Goal: Find specific page/section

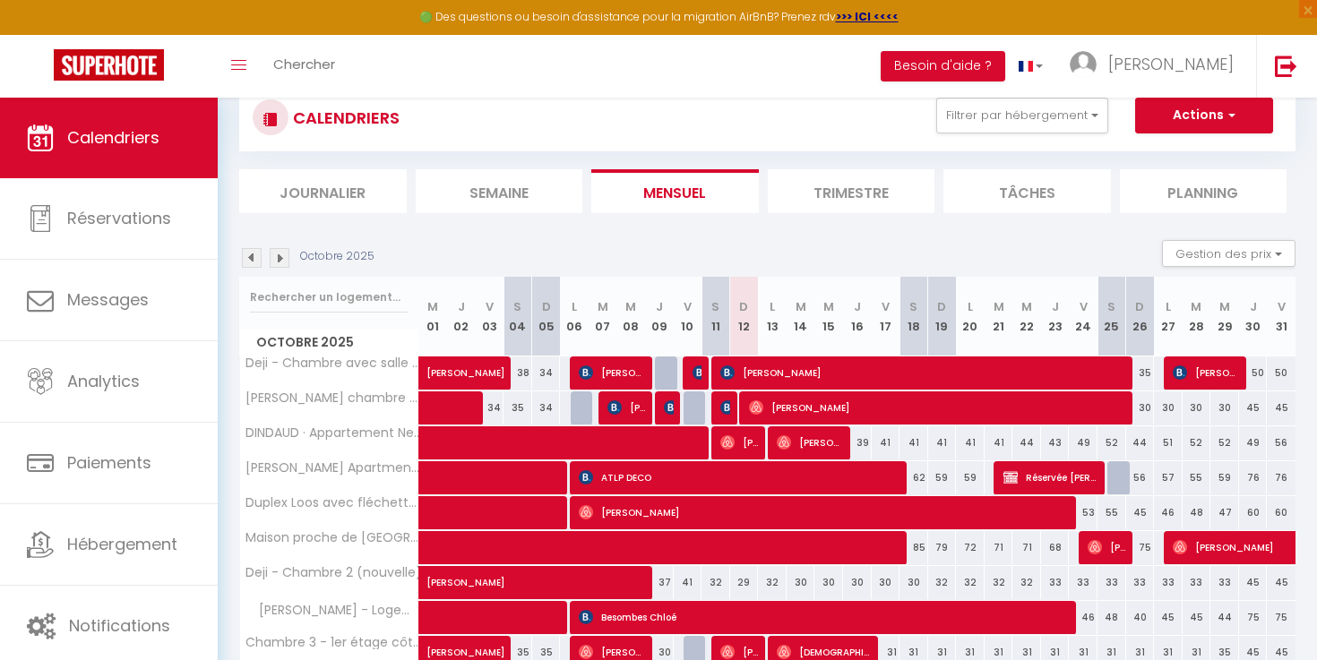
scroll to position [142, 0]
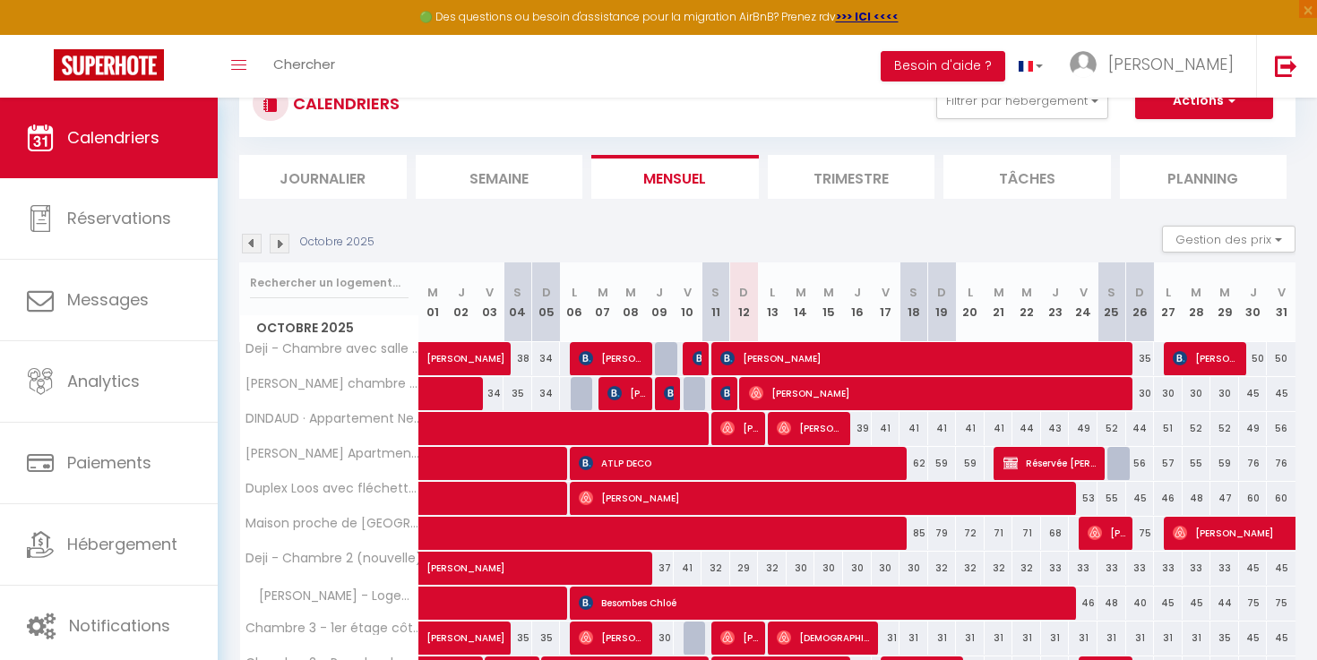
click at [253, 246] on img at bounding box center [252, 244] width 20 height 20
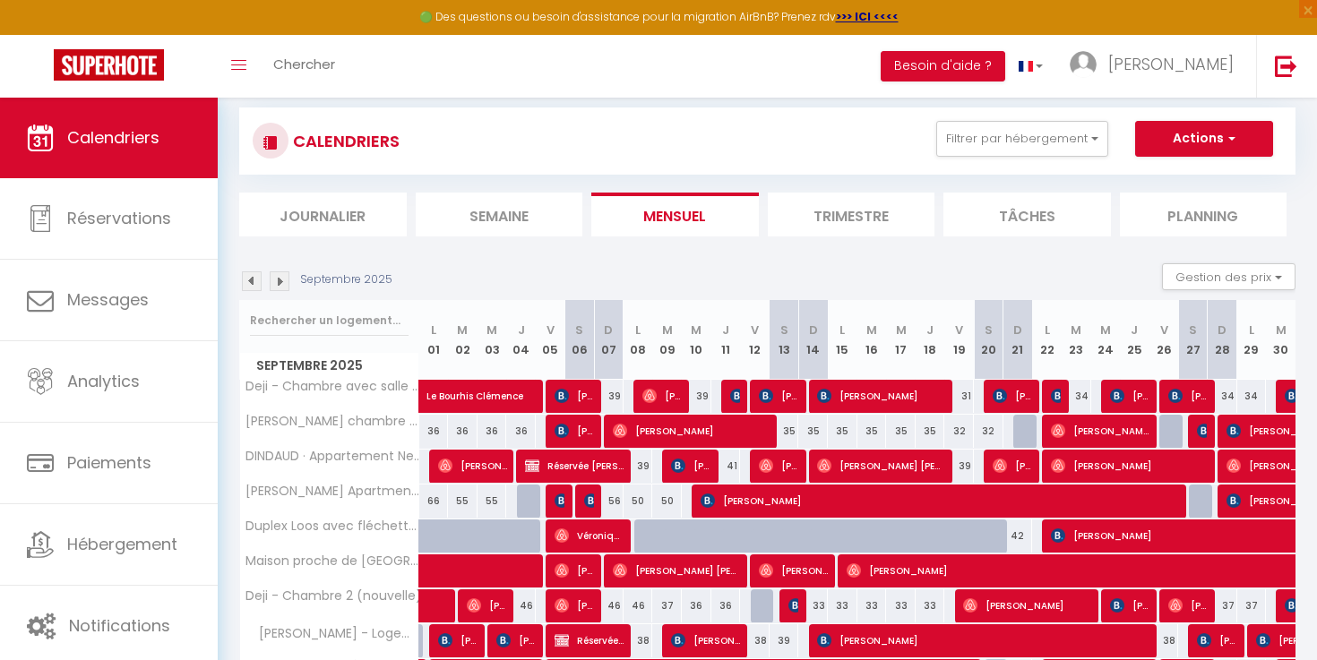
scroll to position [0, 0]
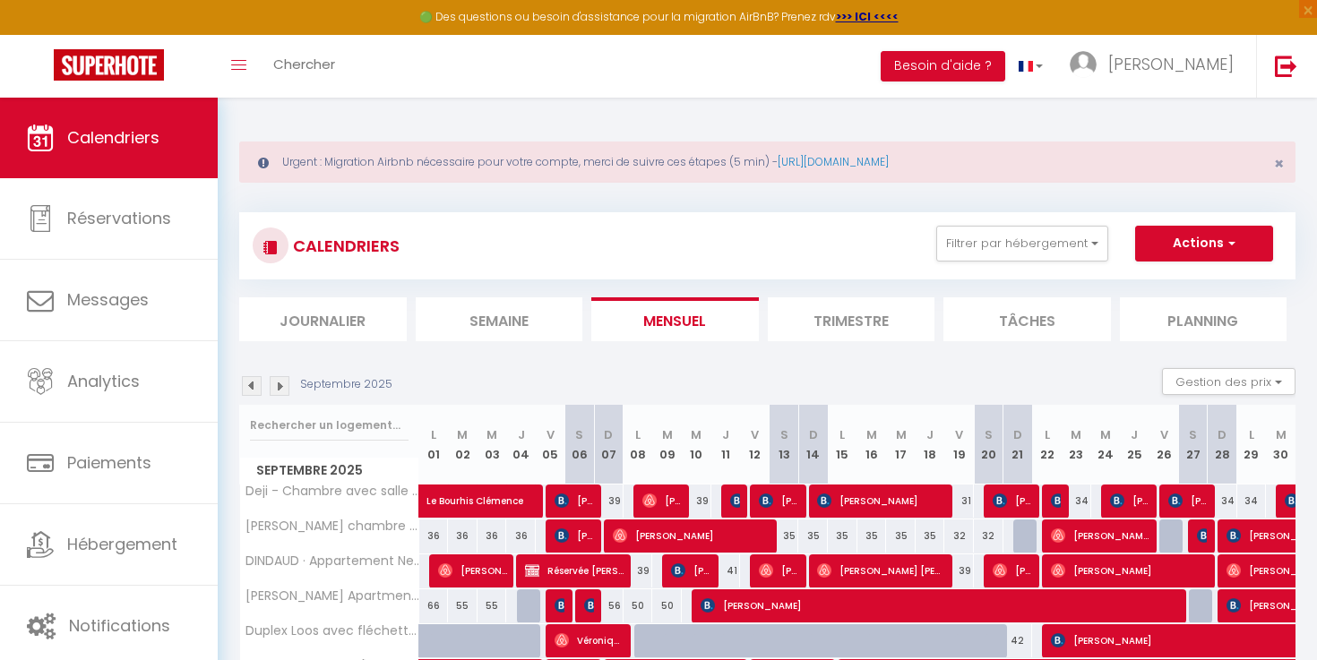
click at [282, 391] on img at bounding box center [280, 386] width 20 height 20
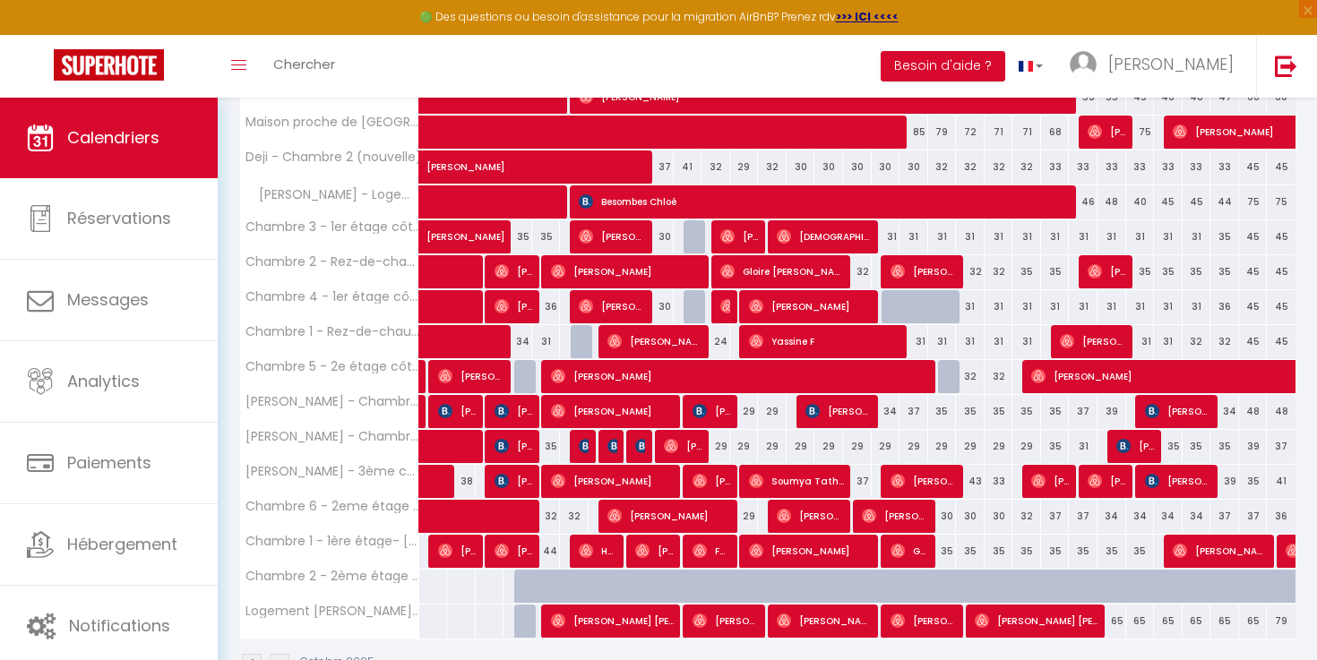
scroll to position [547, 0]
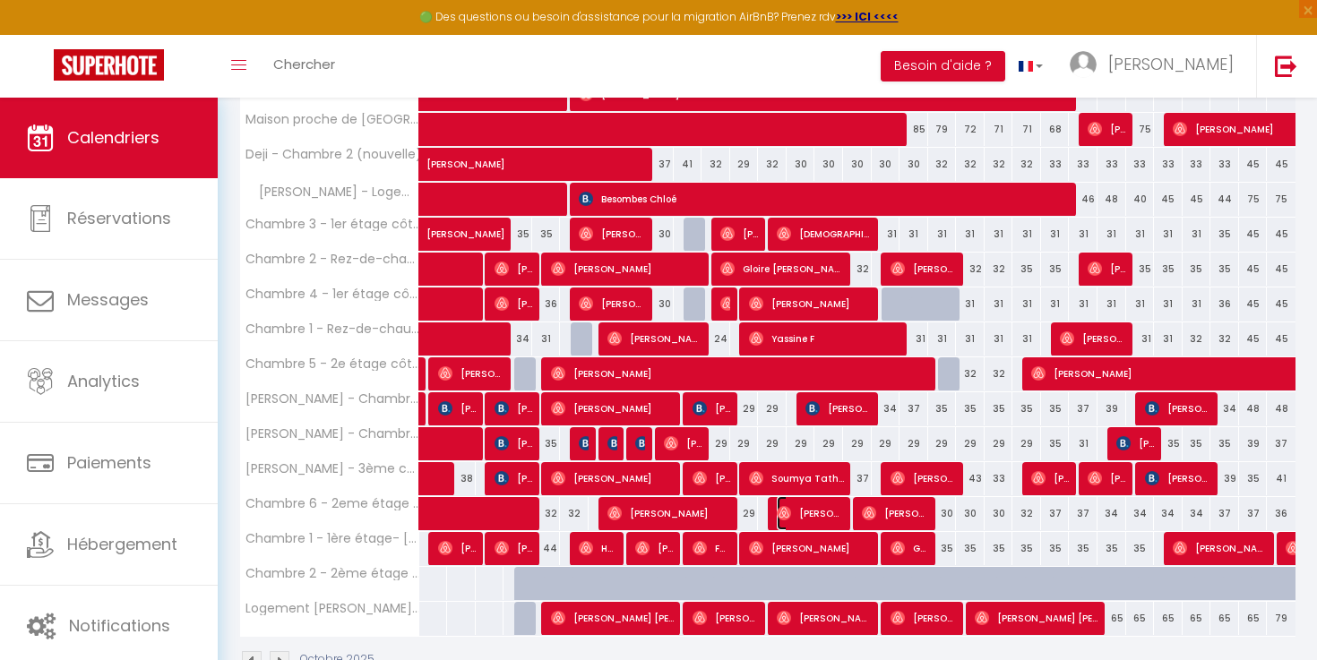
click at [790, 507] on img at bounding box center [784, 513] width 14 height 14
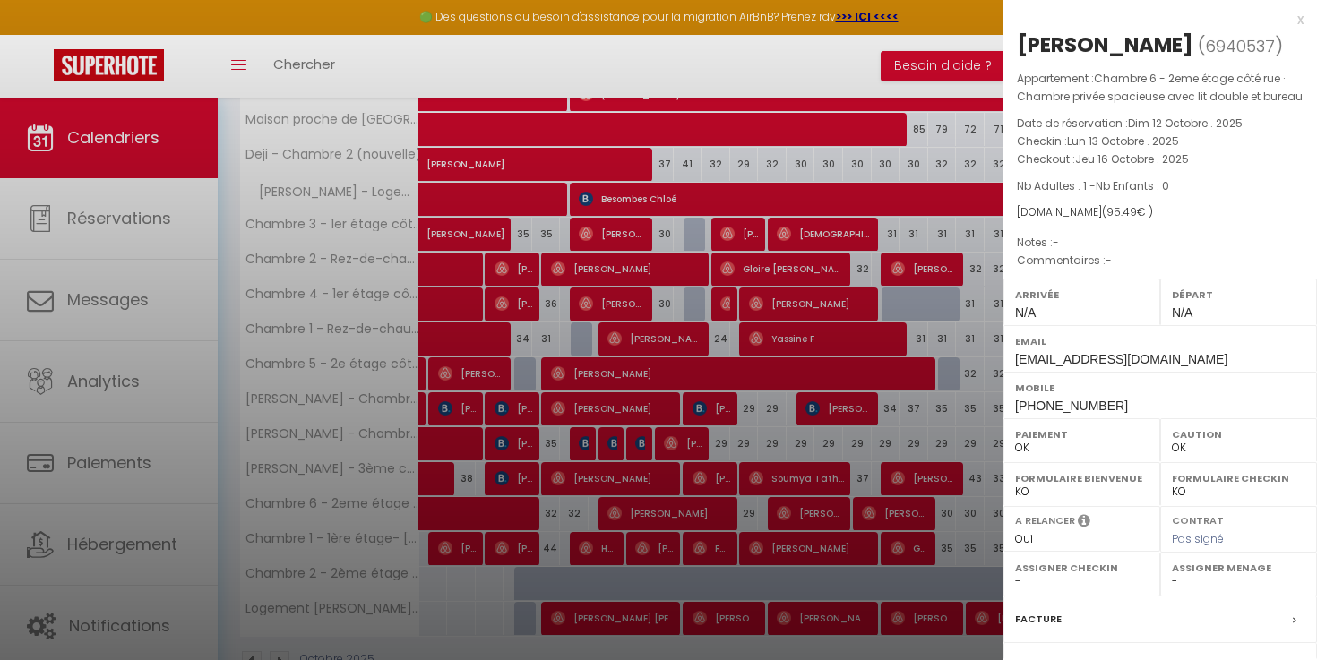
click at [786, 507] on div at bounding box center [658, 330] width 1317 height 660
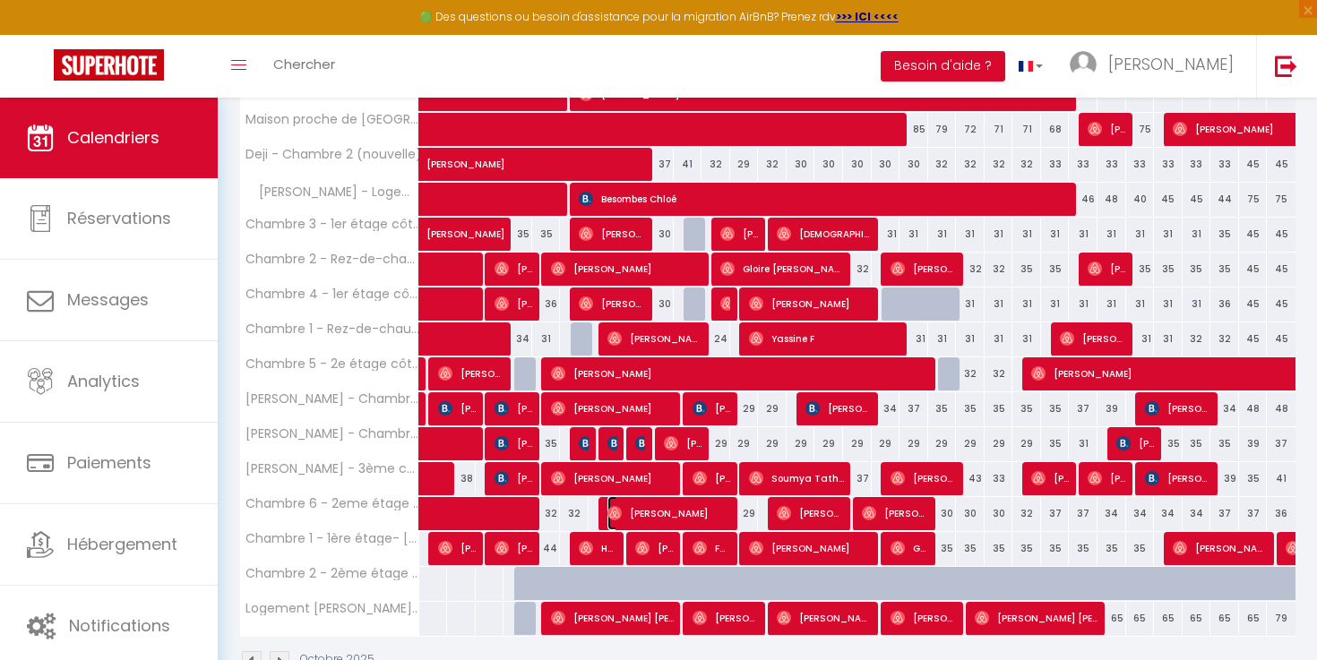
click at [708, 512] on span "[PERSON_NAME]" at bounding box center [670, 513] width 125 height 34
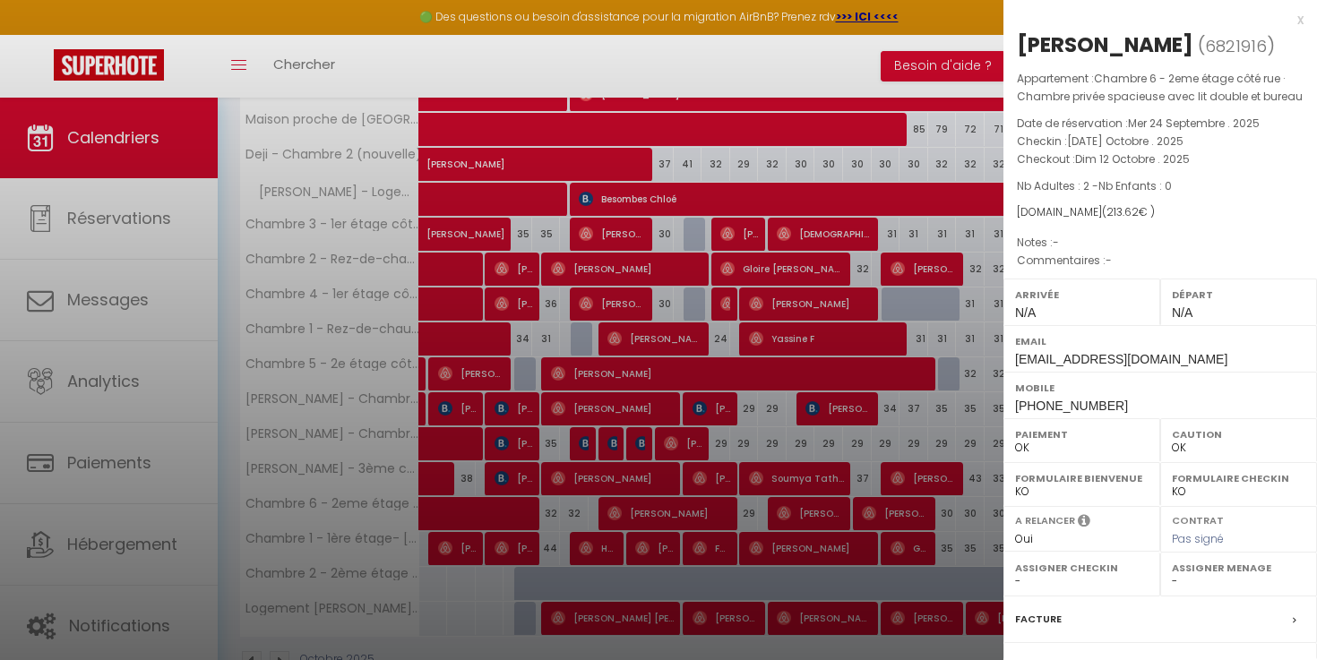
click at [734, 513] on div at bounding box center [658, 330] width 1317 height 660
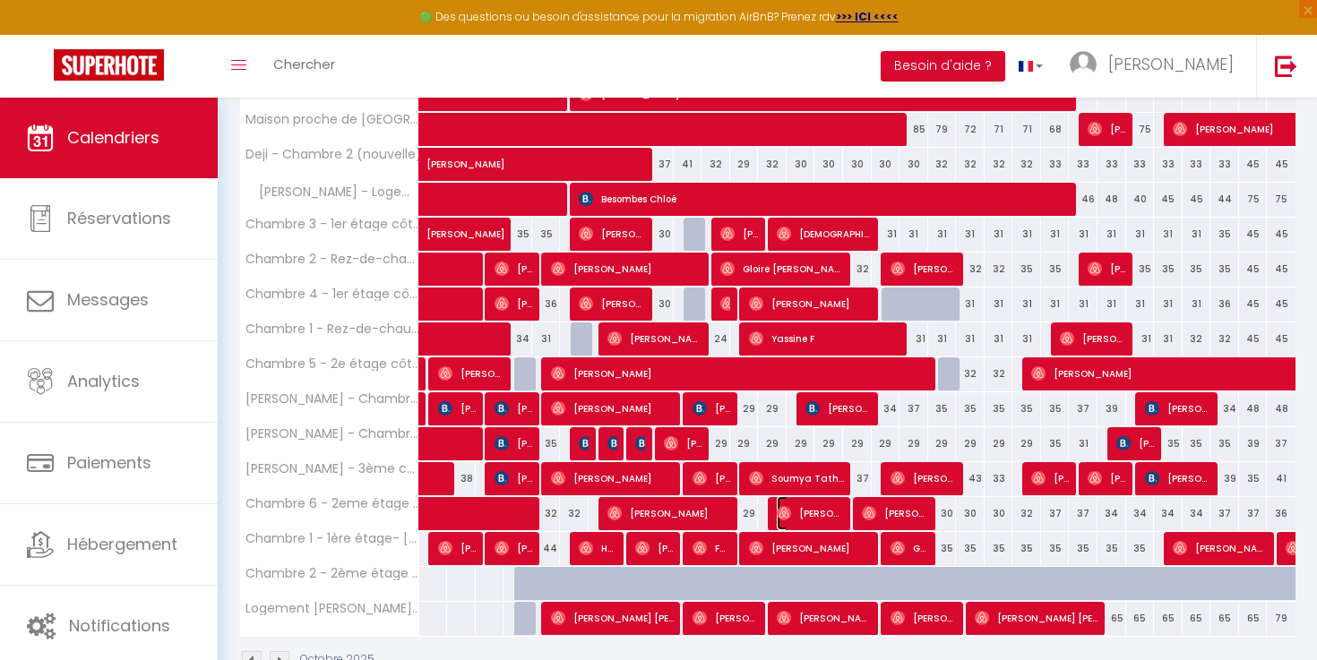
click at [803, 526] on span "[PERSON_NAME]" at bounding box center [810, 513] width 67 height 34
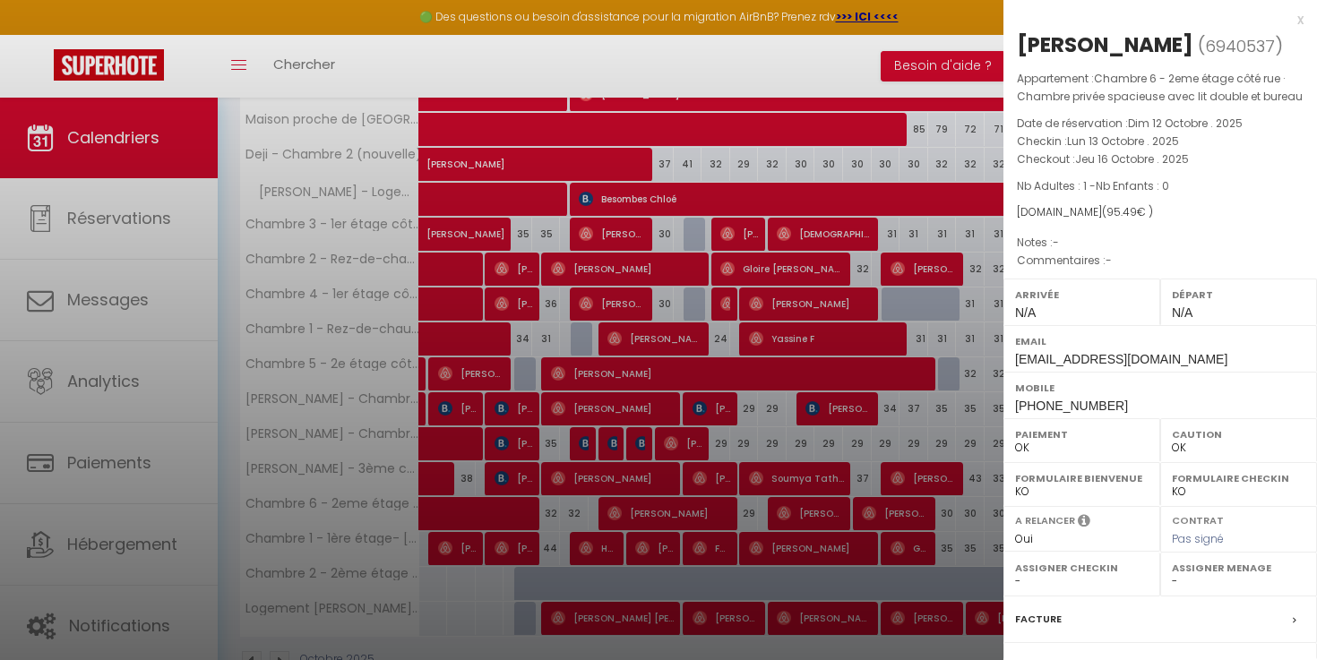
click at [728, 525] on div at bounding box center [658, 330] width 1317 height 660
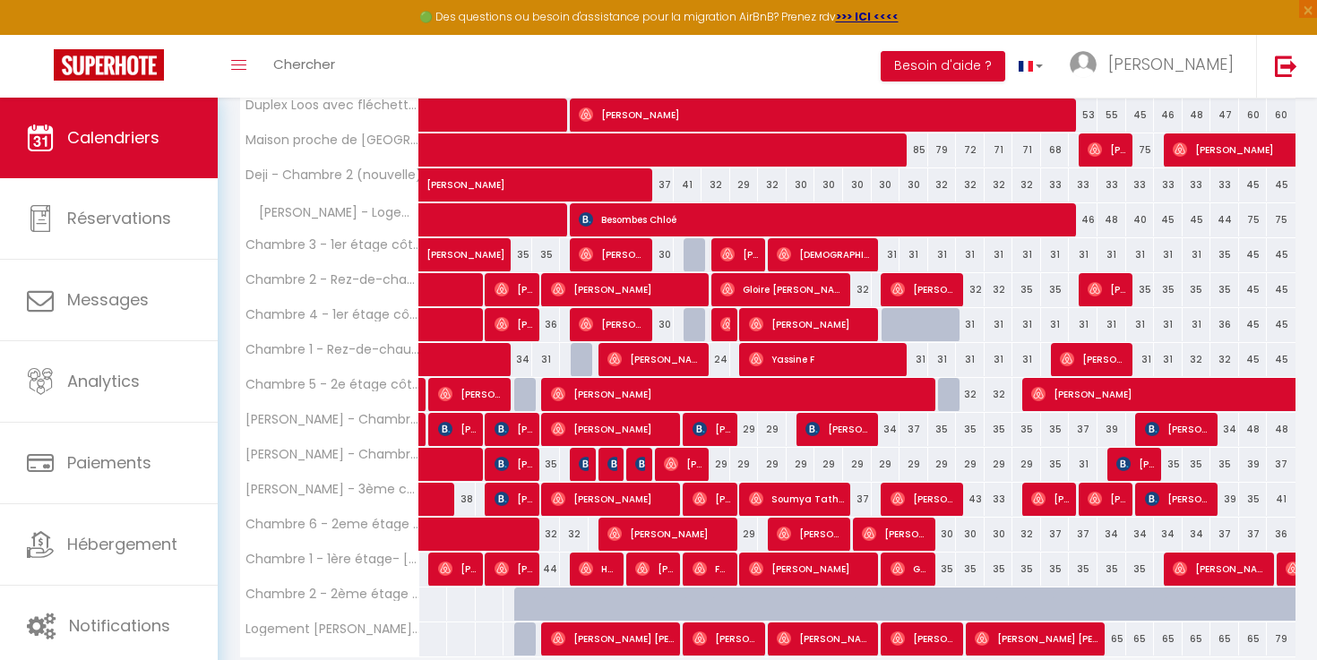
scroll to position [524, 0]
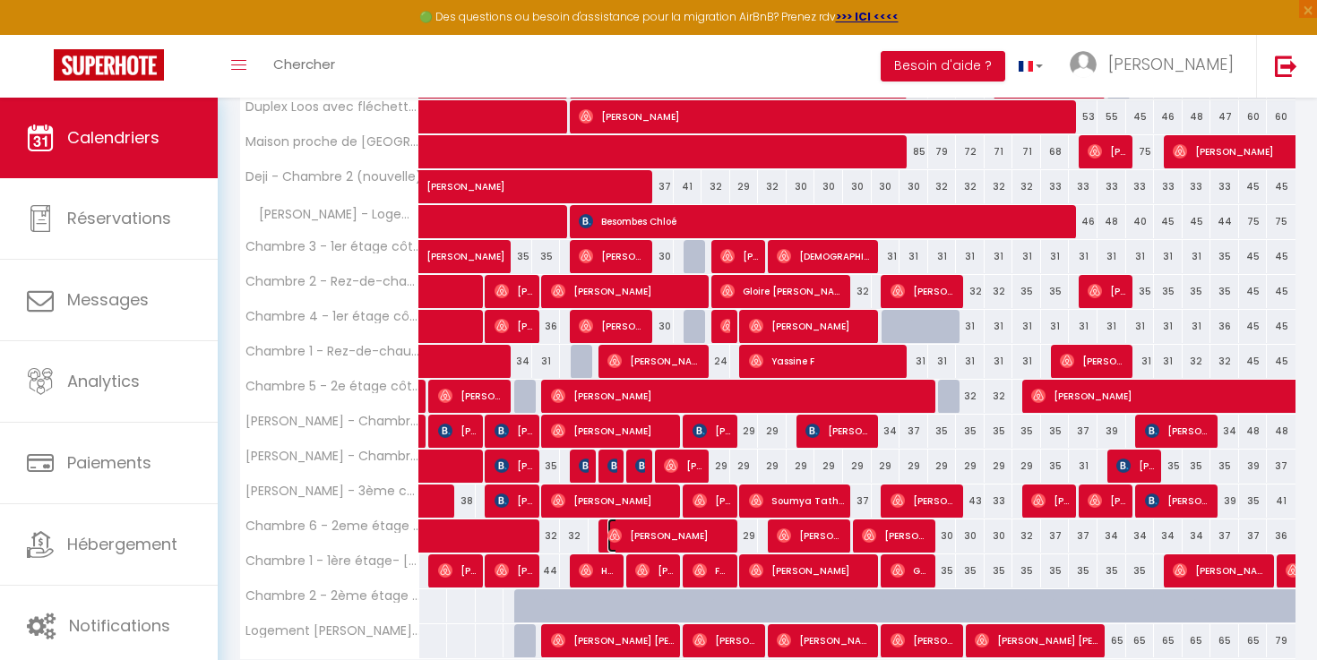
click at [719, 533] on span "[PERSON_NAME]" at bounding box center [670, 536] width 125 height 34
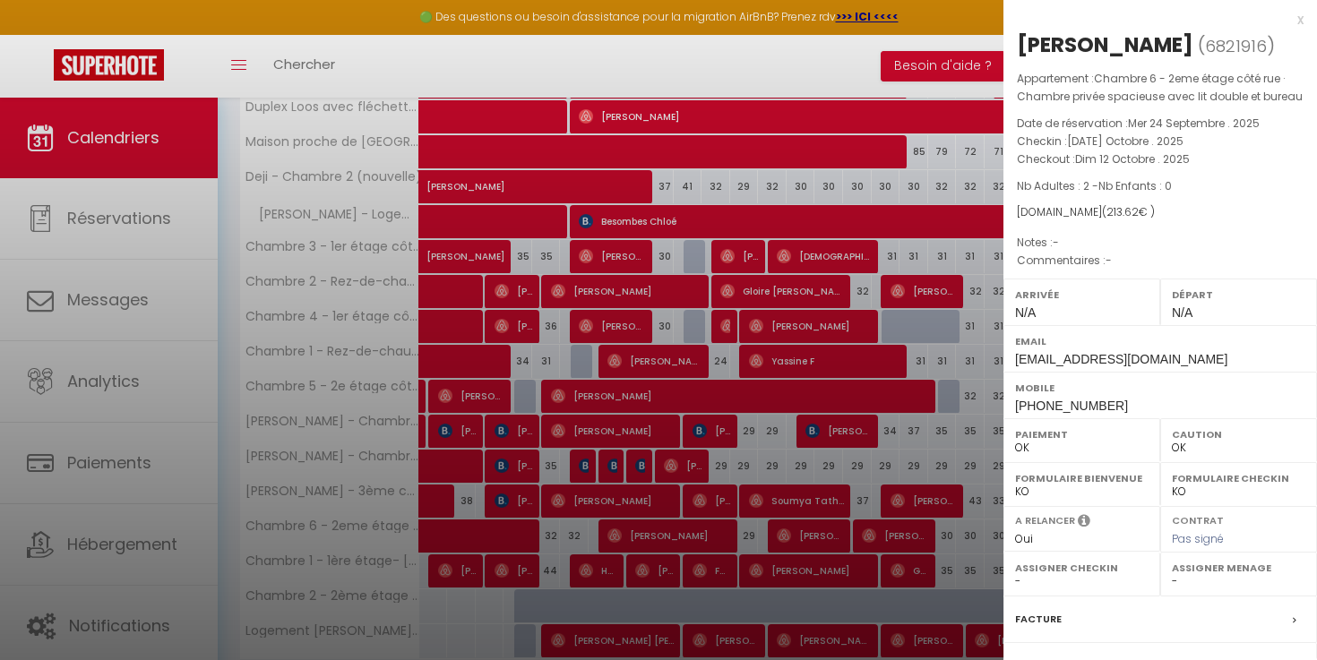
click at [766, 534] on div at bounding box center [658, 330] width 1317 height 660
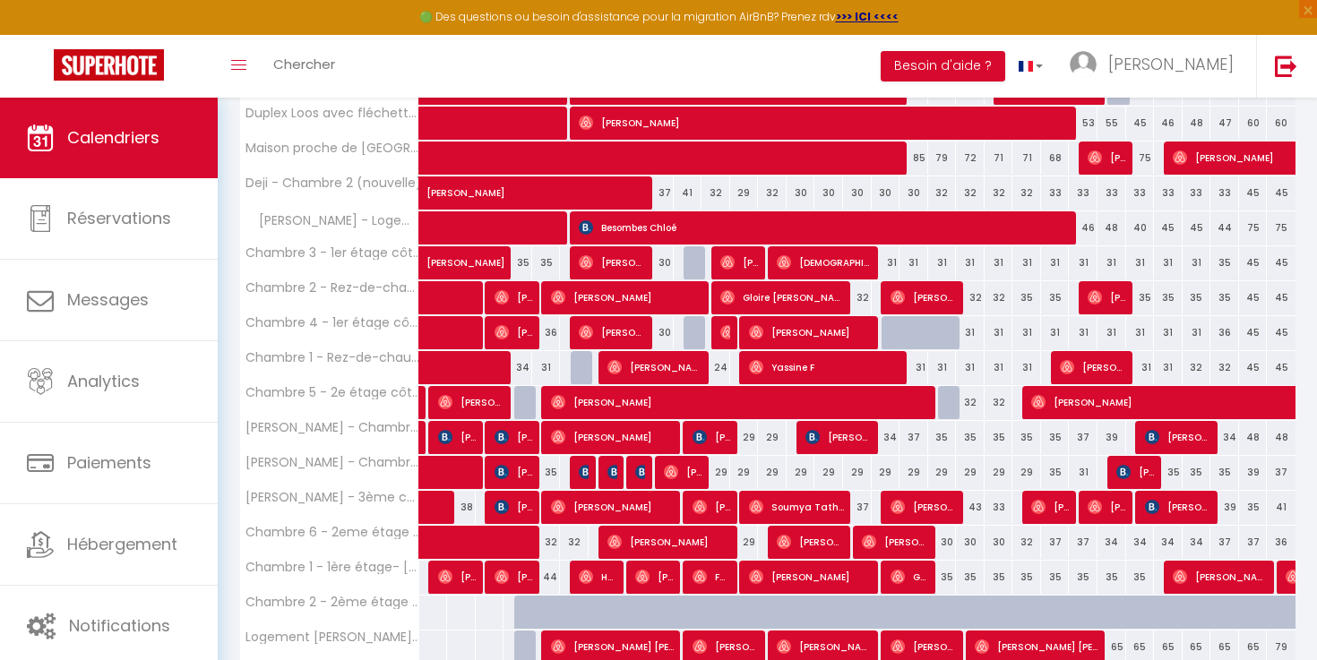
scroll to position [597, 0]
